Goal: Information Seeking & Learning: Learn about a topic

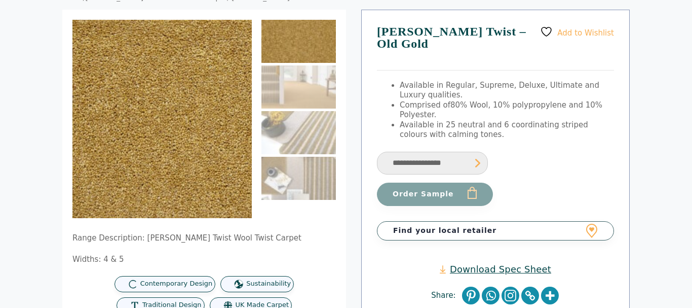
scroll to position [91, 0]
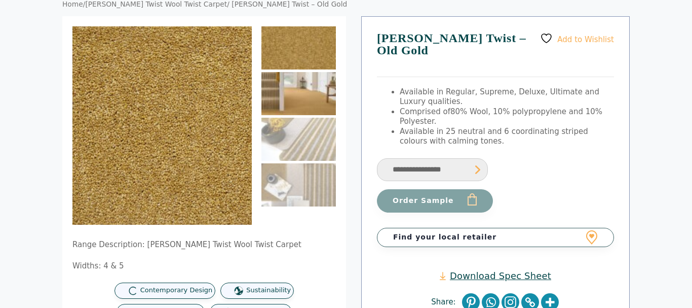
click at [296, 91] on img at bounding box center [299, 93] width 75 height 43
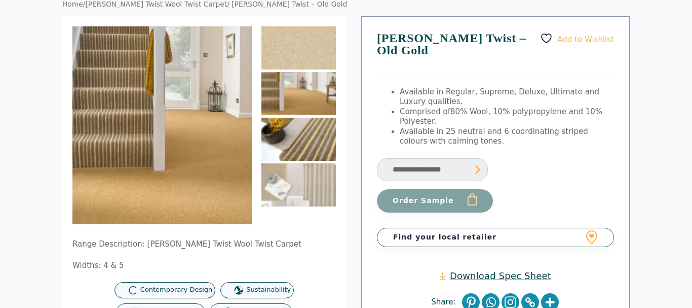
click at [296, 126] on img at bounding box center [299, 139] width 75 height 43
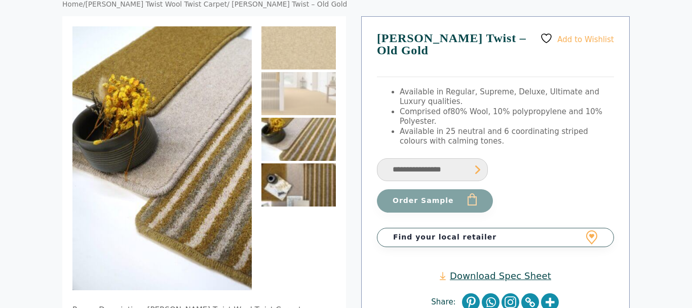
click at [296, 174] on img at bounding box center [299, 184] width 75 height 43
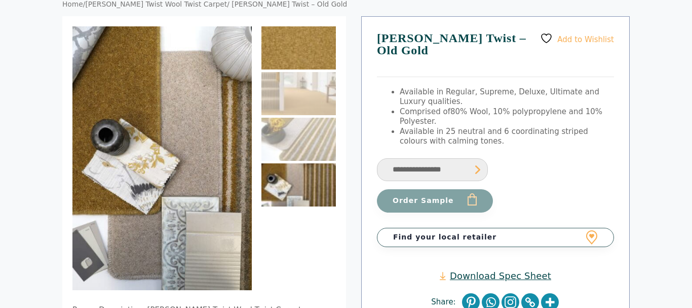
click at [300, 57] on img at bounding box center [299, 47] width 75 height 43
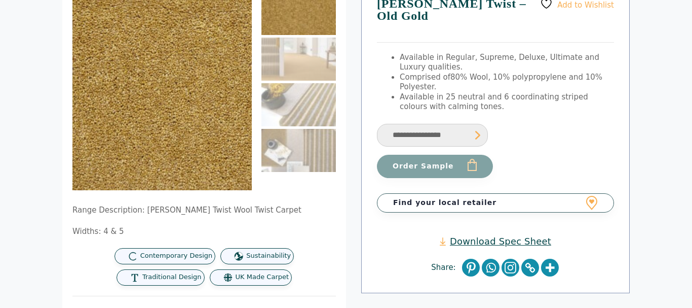
scroll to position [128, 0]
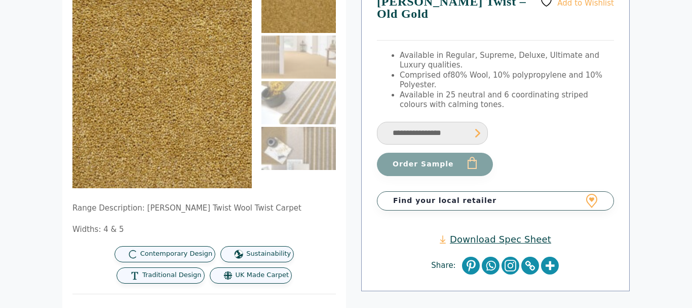
click at [538, 121] on form "**********" at bounding box center [495, 148] width 237 height 55
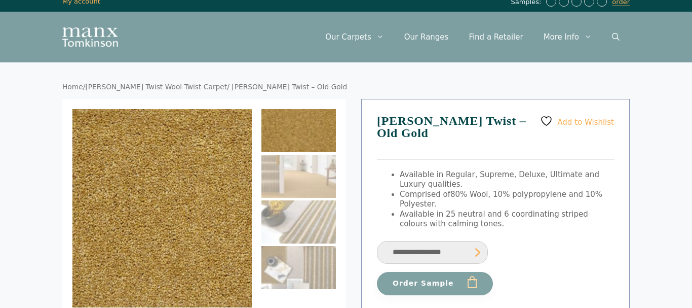
scroll to position [102, 0]
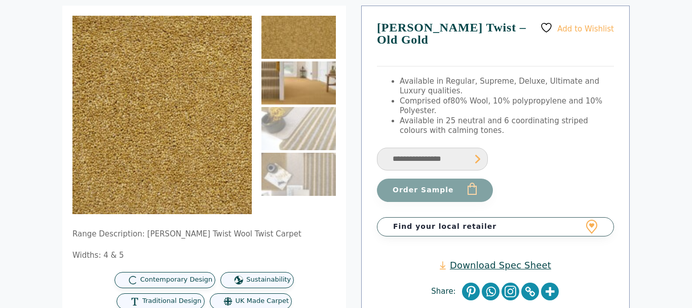
click at [282, 88] on img at bounding box center [299, 82] width 75 height 43
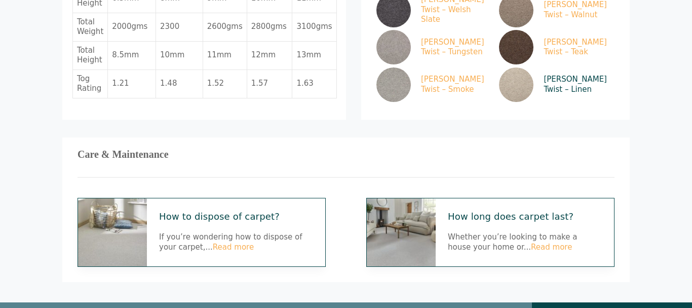
scroll to position [849, 0]
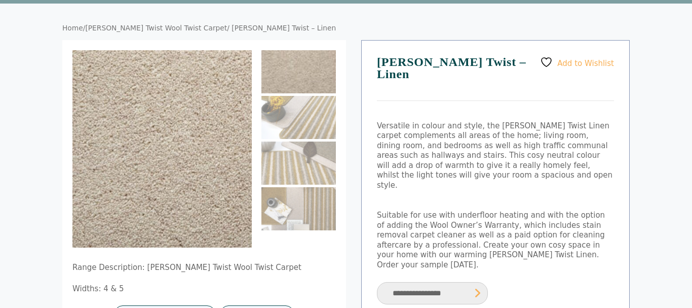
scroll to position [79, 0]
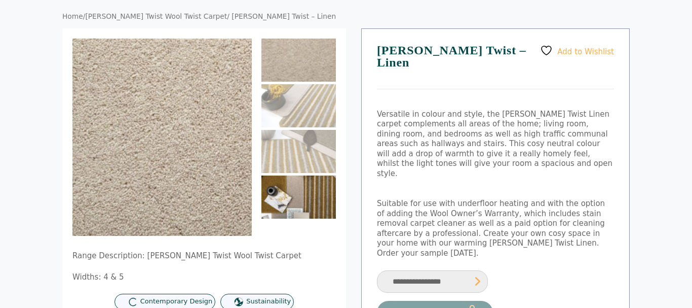
click at [294, 187] on img at bounding box center [299, 196] width 75 height 43
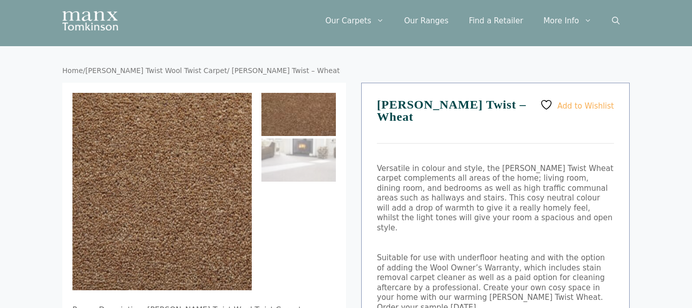
scroll to position [39, 0]
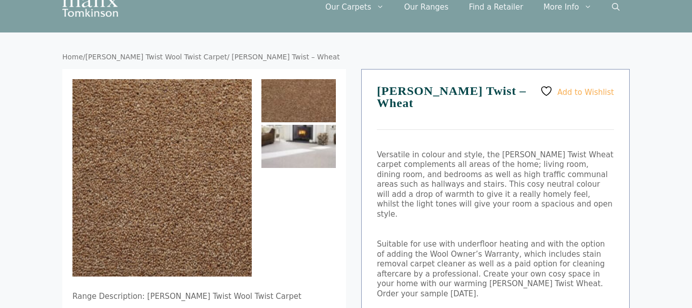
click at [285, 139] on img at bounding box center [299, 146] width 75 height 43
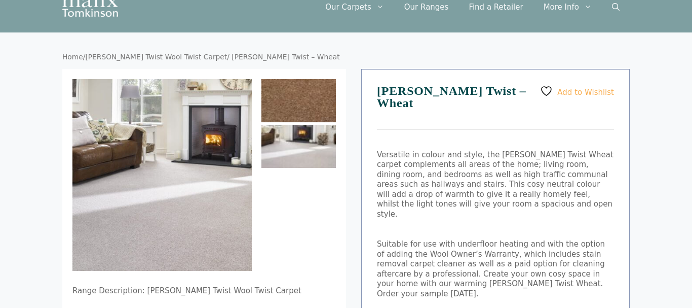
click at [296, 103] on img at bounding box center [299, 100] width 75 height 43
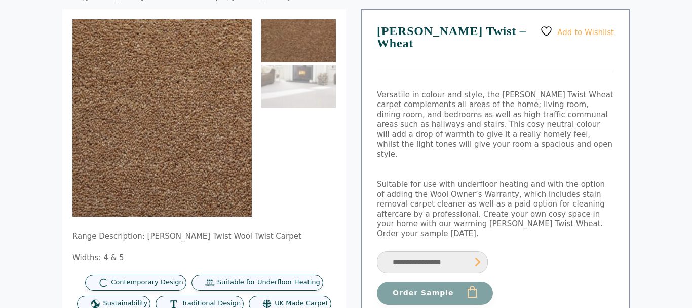
scroll to position [0, 0]
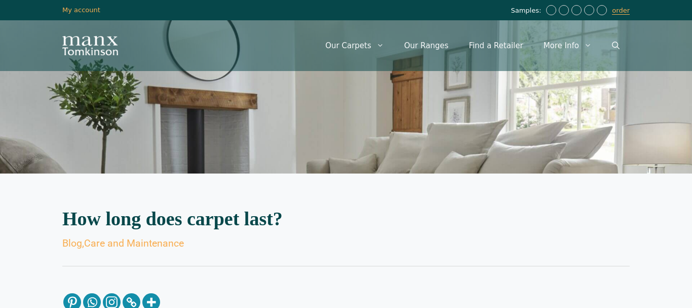
drag, startPoint x: 690, startPoint y: 6, endPoint x: 692, endPoint y: 49, distance: 43.6
